Goal: Transaction & Acquisition: Purchase product/service

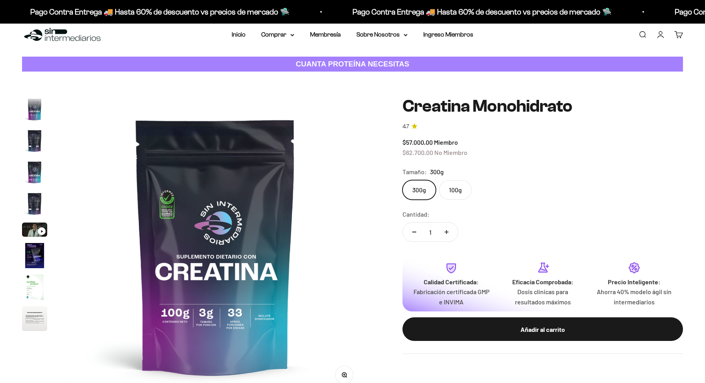
scroll to position [17, 0]
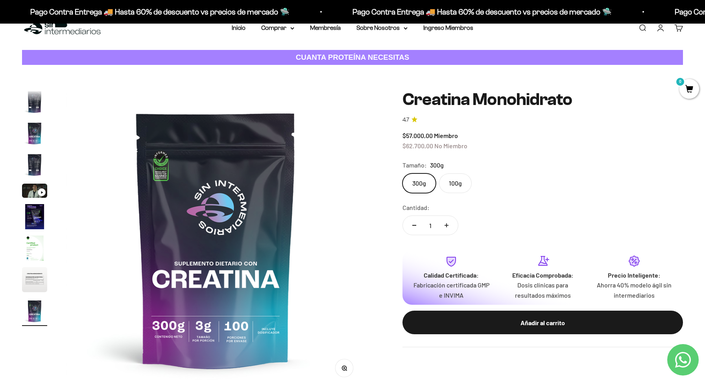
click at [34, 107] on img "Ir al artículo 2" at bounding box center [34, 101] width 25 height 25
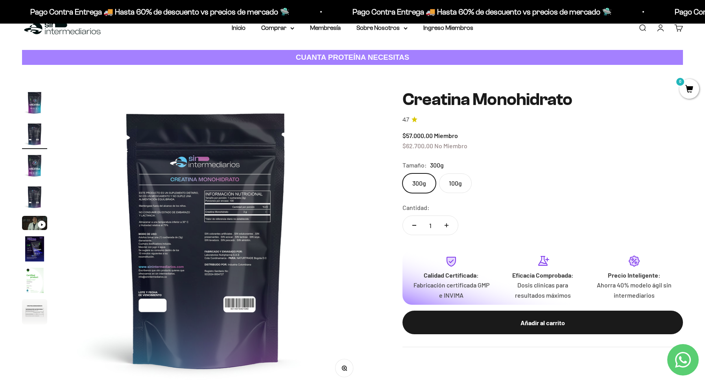
scroll to position [0, 308]
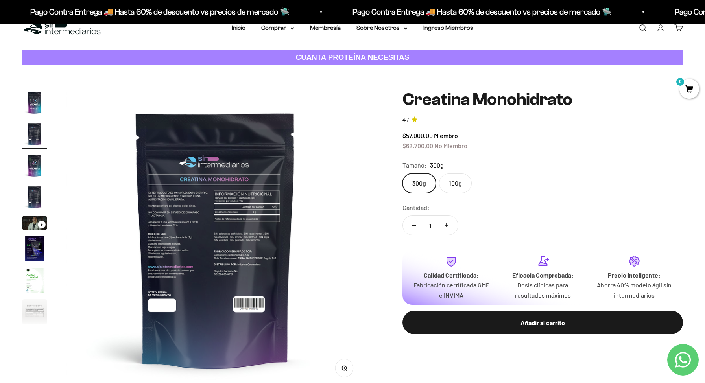
click at [34, 151] on page-dots at bounding box center [34, 208] width 25 height 236
click at [34, 159] on img "Ir al artículo 3" at bounding box center [34, 165] width 25 height 25
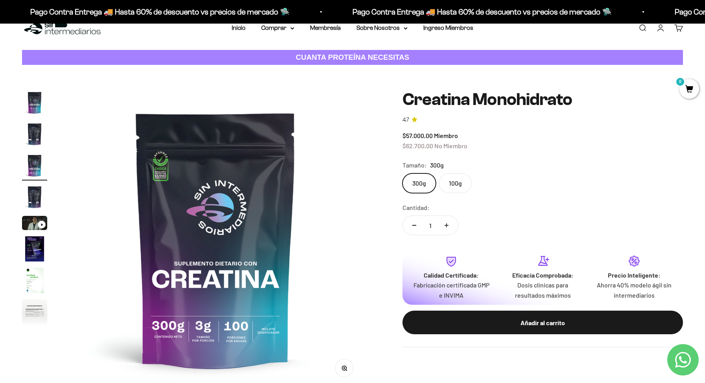
click at [35, 193] on img "Ir al artículo 4" at bounding box center [34, 196] width 25 height 25
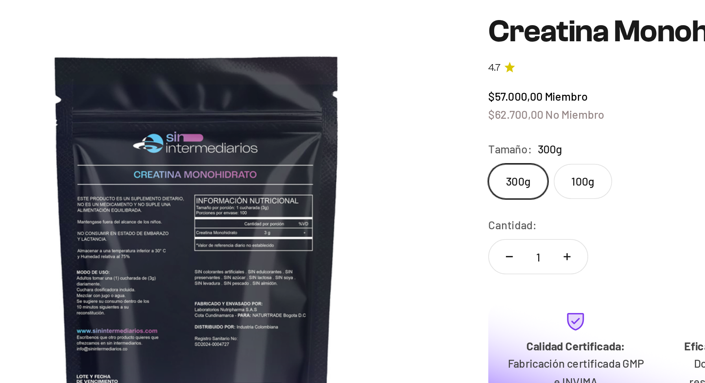
scroll to position [0, 924]
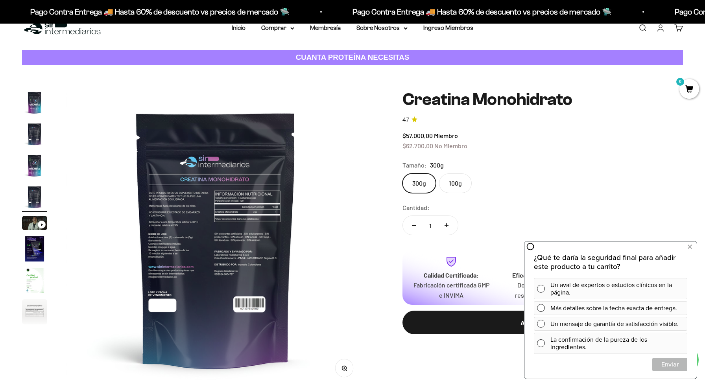
click at [610, 93] on h1 "Creatina Monohidrato" at bounding box center [542, 99] width 280 height 19
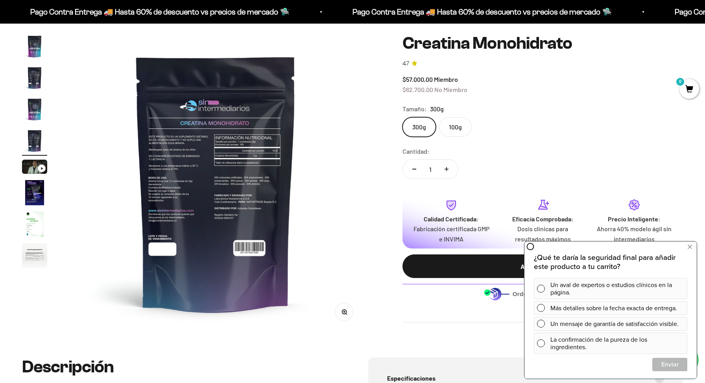
scroll to position [94, 0]
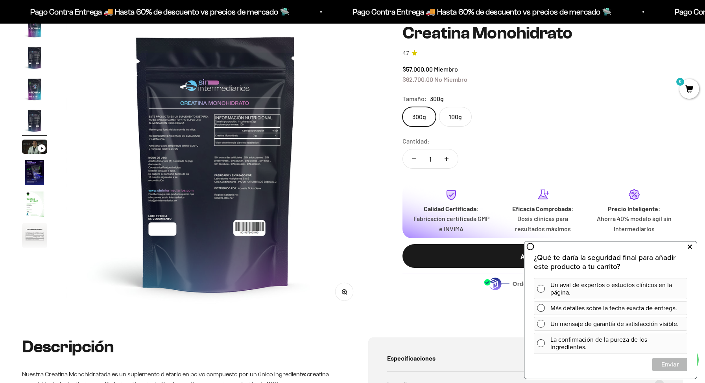
click at [686, 249] on button at bounding box center [689, 247] width 14 height 13
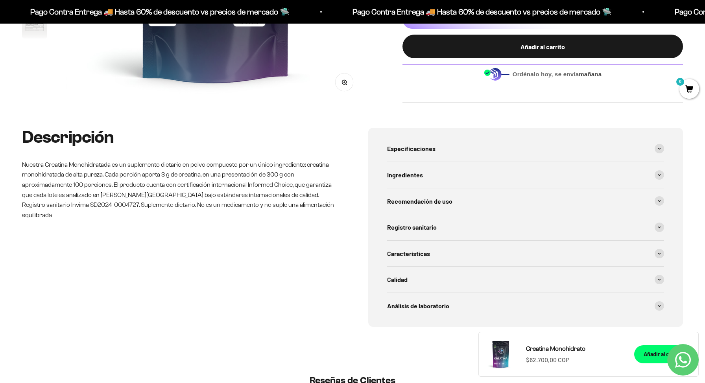
scroll to position [0, 0]
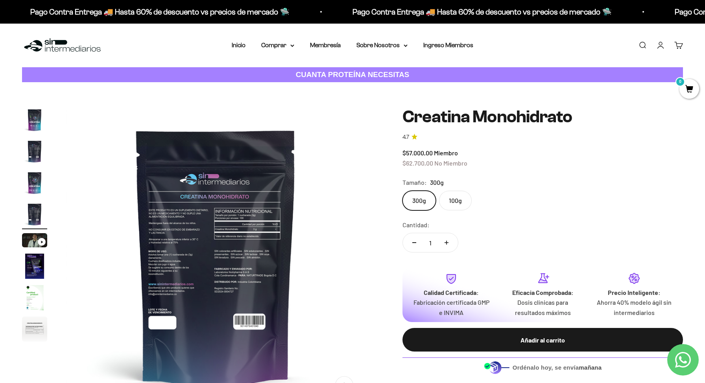
click at [41, 120] on img "Ir al artículo 1" at bounding box center [34, 119] width 25 height 25
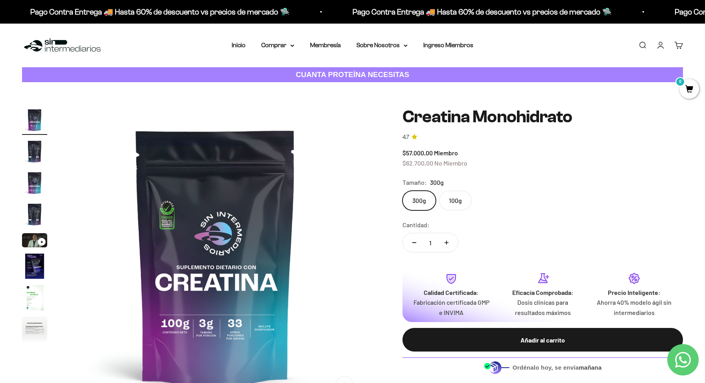
click at [448, 203] on label "100g" at bounding box center [455, 201] width 33 height 20
click at [402, 191] on input "100g" at bounding box center [402, 190] width 0 height 0
click at [426, 201] on label "300g" at bounding box center [418, 201] width 33 height 20
click at [402, 191] on input "300g" at bounding box center [402, 190] width 0 height 0
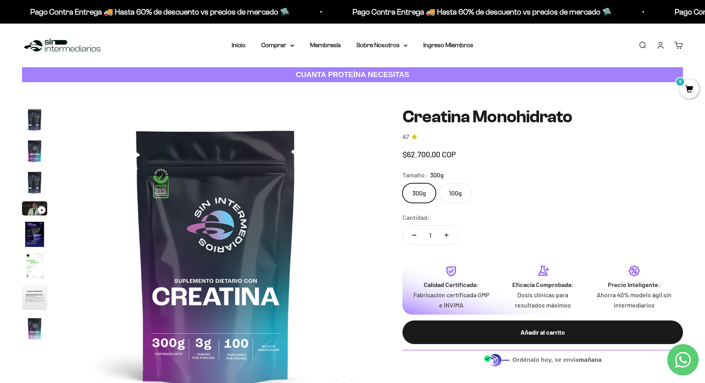
scroll to position [32, 0]
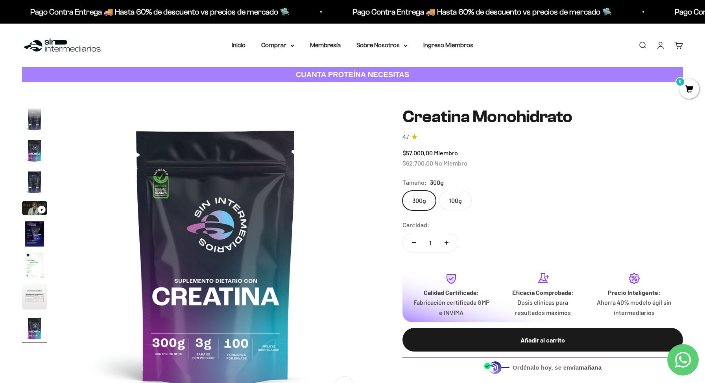
click at [446, 202] on label "100g" at bounding box center [455, 201] width 33 height 20
click at [402, 191] on input "100g" at bounding box center [402, 190] width 0 height 0
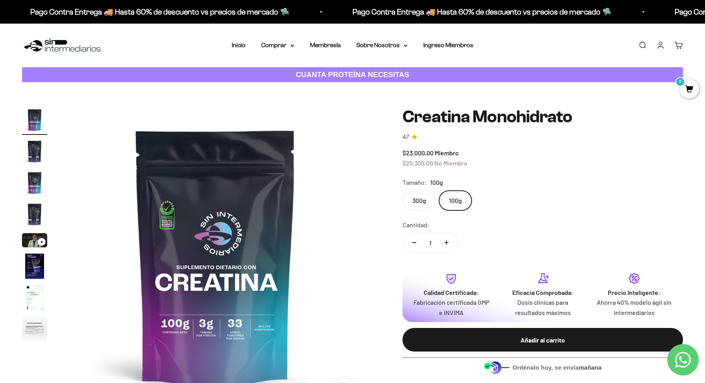
click at [421, 198] on label "300g" at bounding box center [418, 201] width 33 height 20
click at [402, 191] on input "300g" at bounding box center [402, 190] width 0 height 0
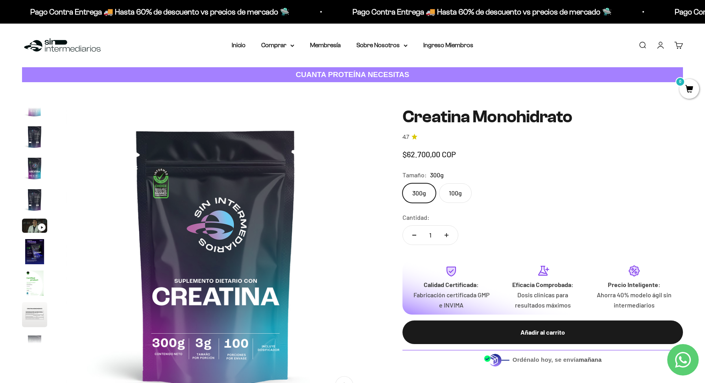
scroll to position [32, 0]
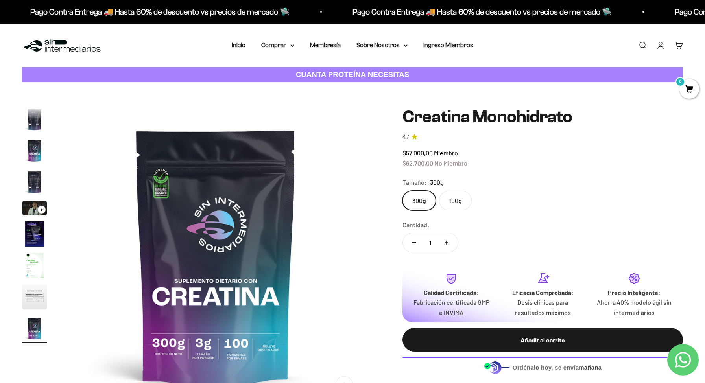
click at [41, 183] on img "Ir al artículo 4" at bounding box center [34, 182] width 25 height 25
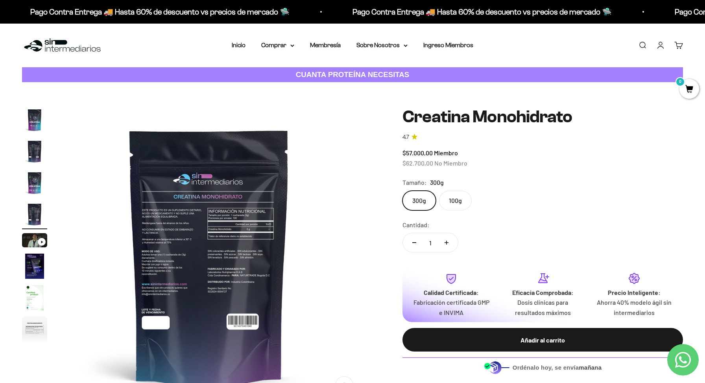
scroll to position [0, 924]
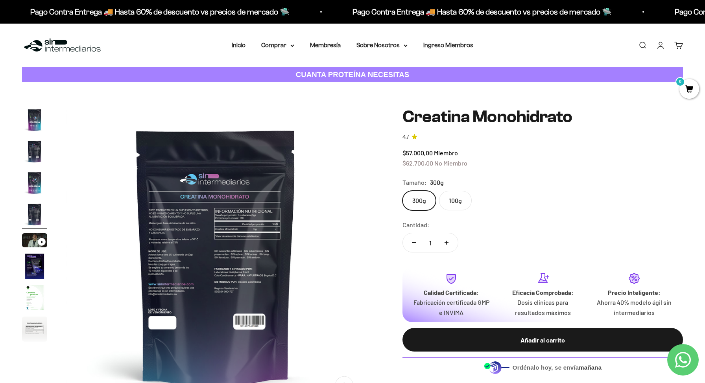
click at [33, 115] on img "Ir al artículo 1" at bounding box center [34, 119] width 25 height 25
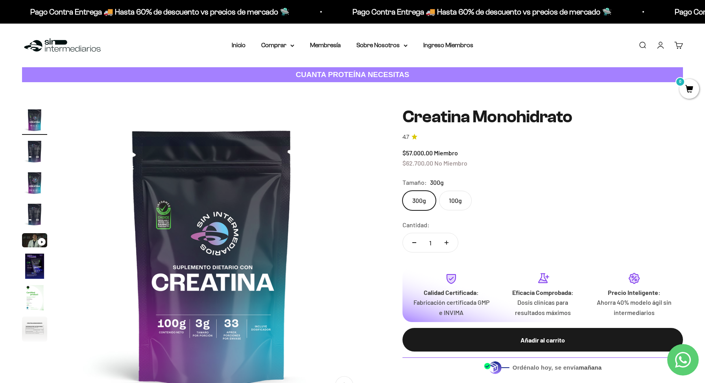
scroll to position [0, 0]
